Goal: Check status: Check status

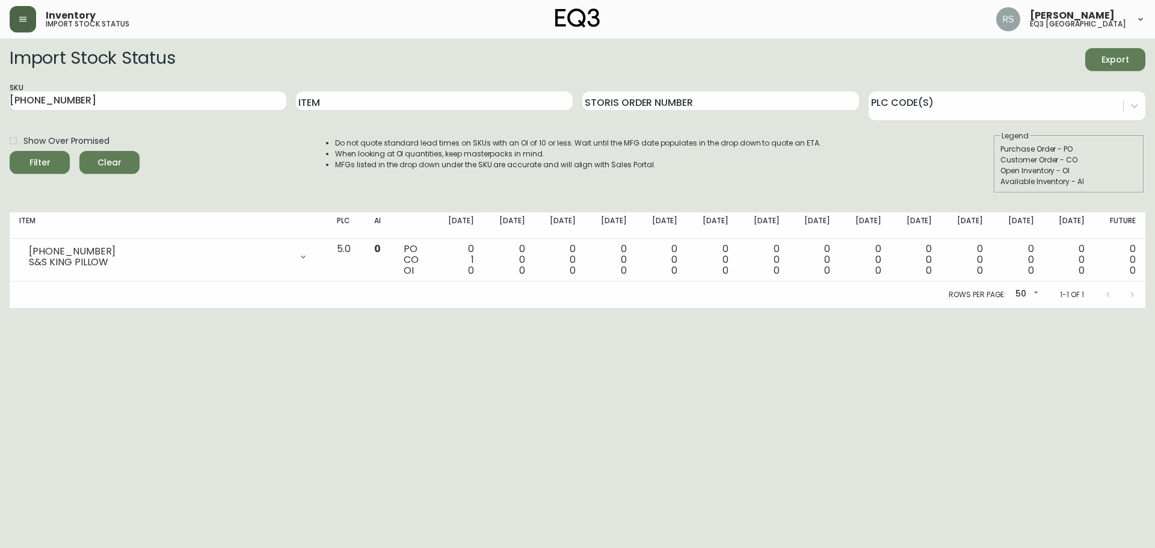
click at [19, 25] on button "button" at bounding box center [23, 19] width 26 height 26
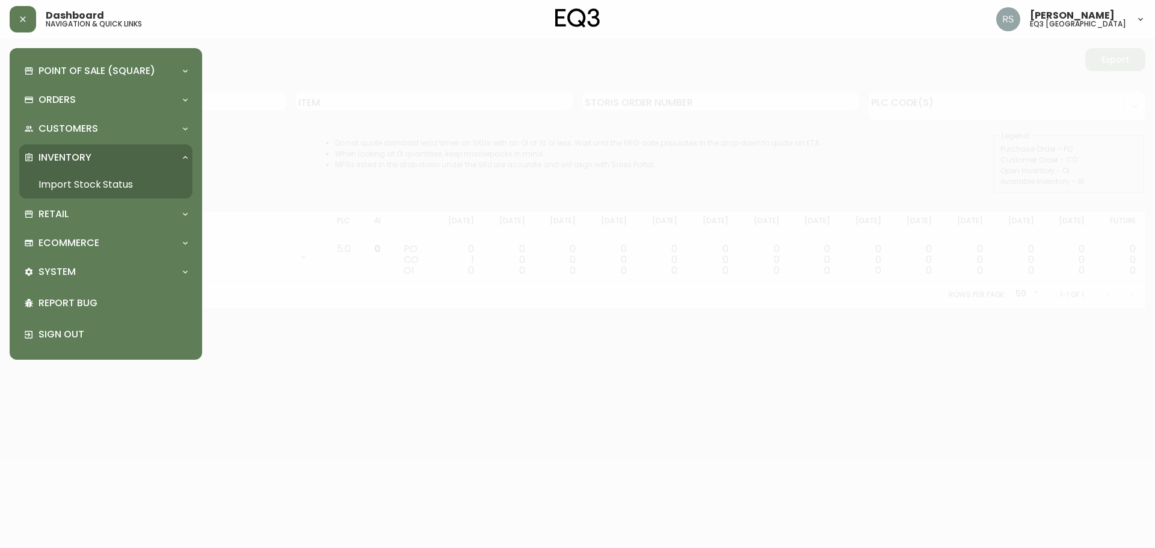
click at [99, 166] on div "Inventory" at bounding box center [105, 157] width 173 height 26
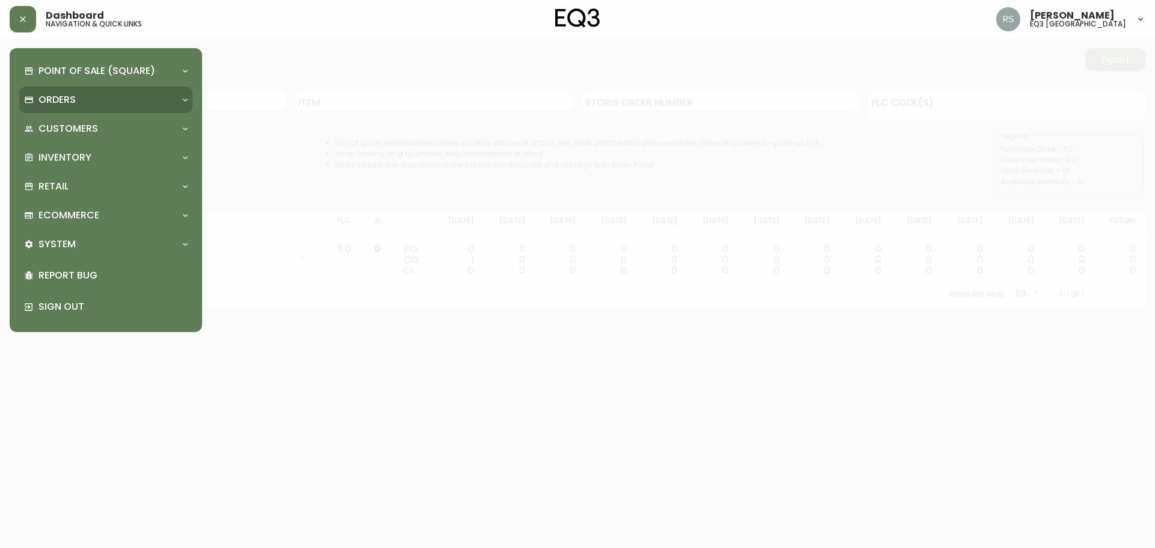
click at [81, 104] on div "Orders" at bounding box center [100, 99] width 152 height 13
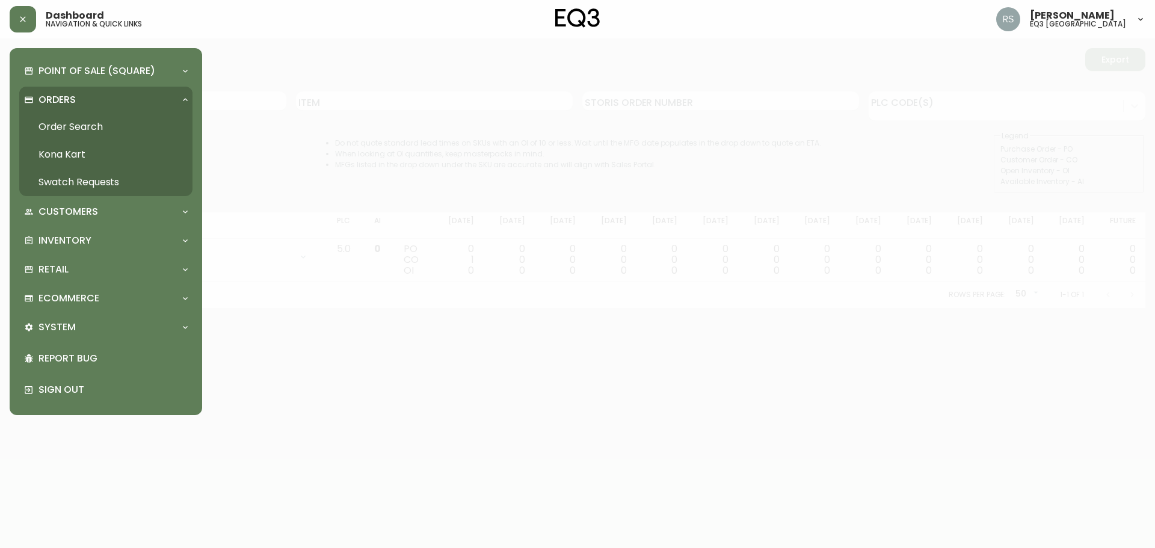
click at [96, 129] on link "Order Search" at bounding box center [105, 127] width 173 height 28
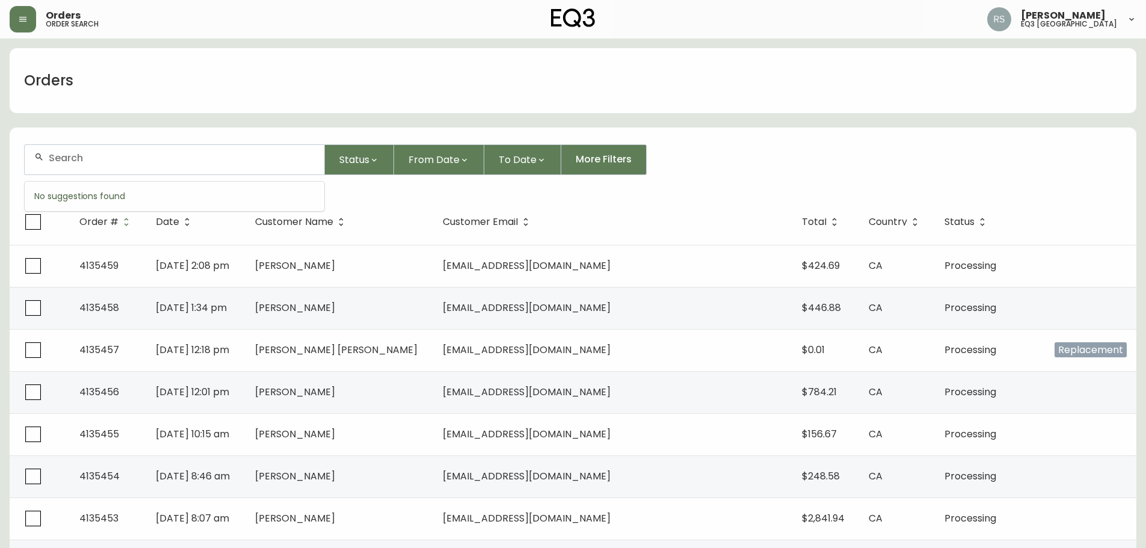
click at [77, 157] on input "text" at bounding box center [182, 157] width 266 height 11
type input "4134871"
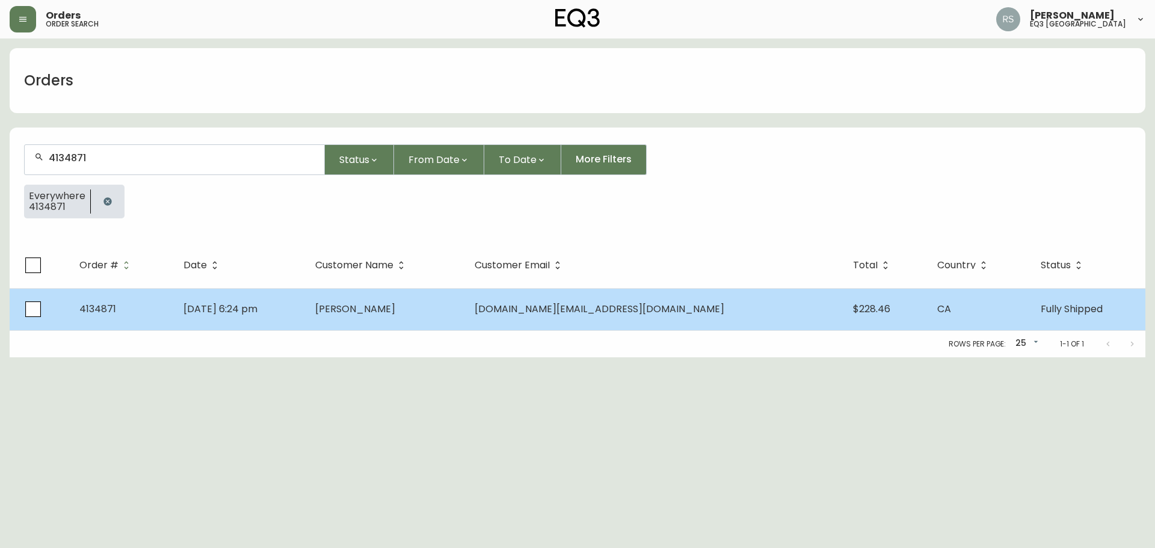
click at [110, 314] on span "4134871" at bounding box center [97, 309] width 37 height 14
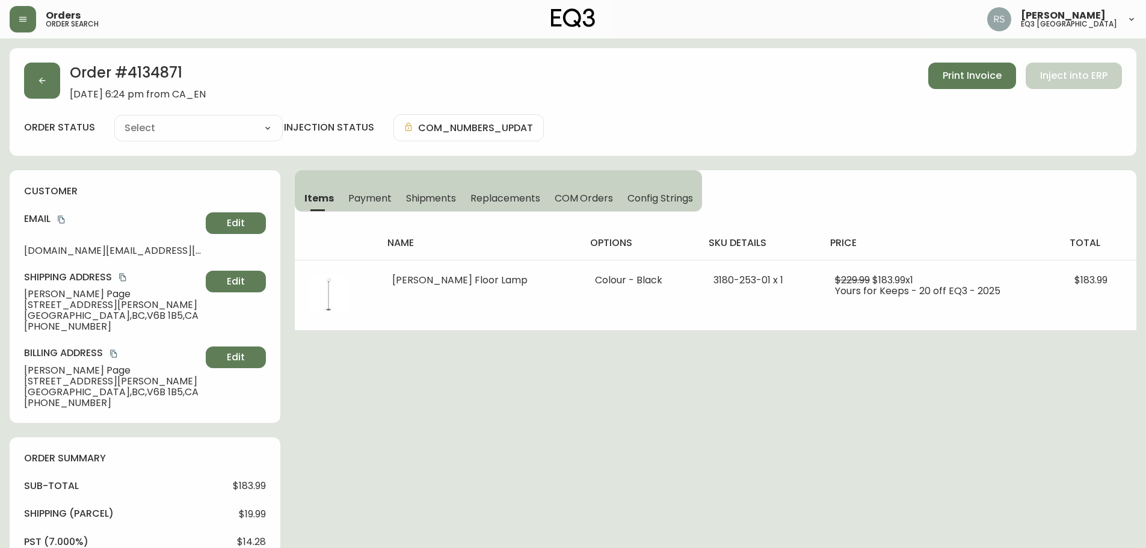
type input "Fully Shipped"
select select "FULLY_SHIPPED"
click at [522, 524] on div "Order # 4134871 [DATE] 6:24 pm from CA_EN Print Invoice Inject into ERP order s…" at bounding box center [573, 557] width 1127 height 1018
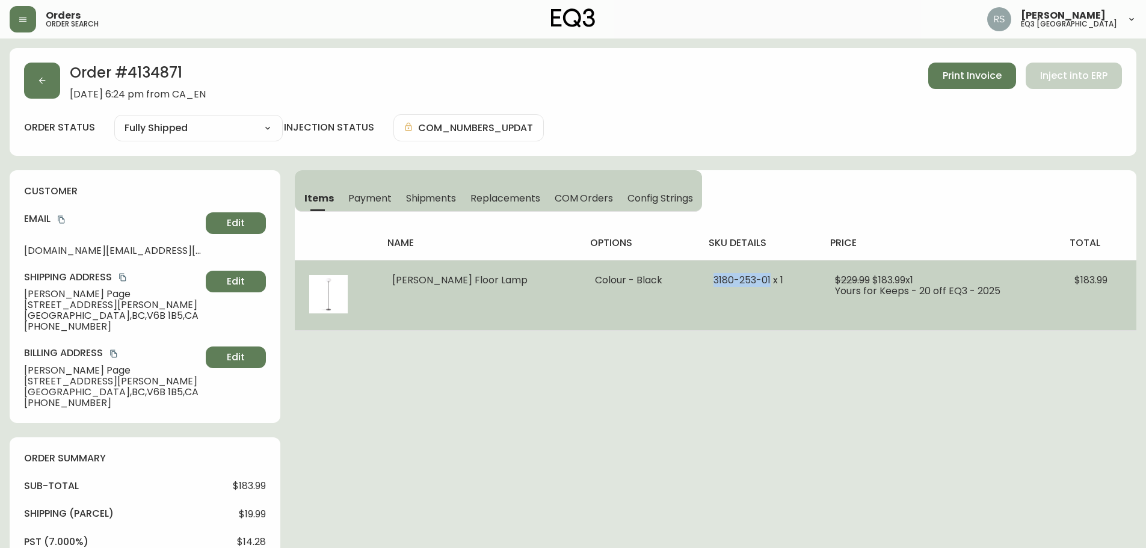
drag, startPoint x: 752, startPoint y: 280, endPoint x: 693, endPoint y: 274, distance: 59.9
click at [699, 274] on td "3180-253-01 x 1" at bounding box center [760, 295] width 122 height 70
copy span "[PHONE_NUMBER]"
